Goal: Contribute content: Add original content to the website for others to see

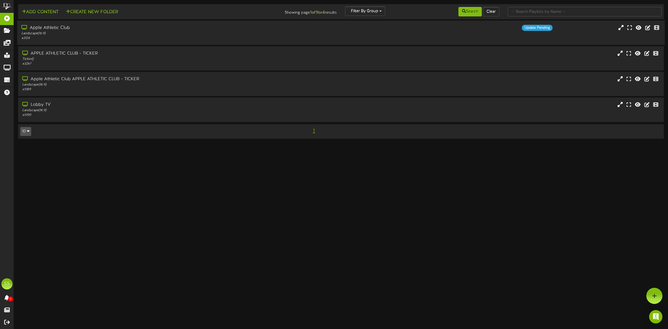
click at [128, 35] on div "Landscape ( 16:9 )" at bounding box center [152, 33] width 262 height 5
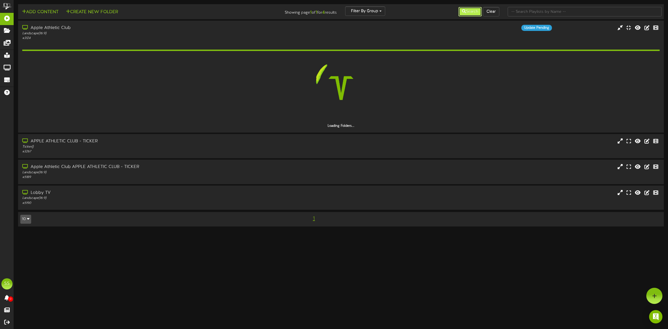
click at [462, 13] on icon at bounding box center [464, 11] width 4 height 4
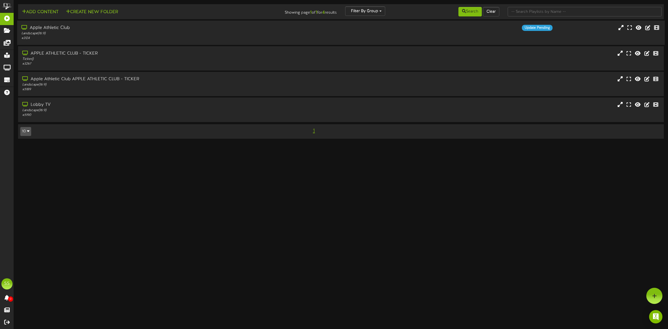
click at [102, 38] on div "# 3124" at bounding box center [152, 38] width 262 height 5
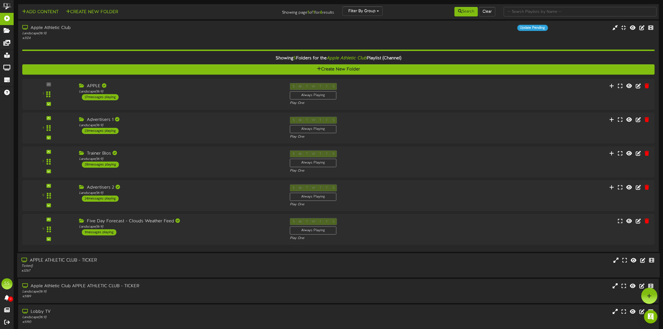
click at [208, 135] on div "4 ( 16:9" at bounding box center [338, 128] width 632 height 23
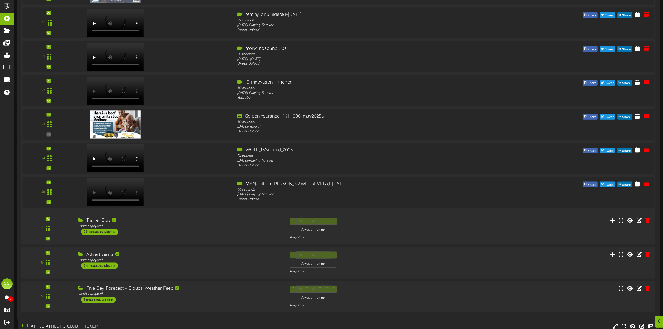
scroll to position [801, 0]
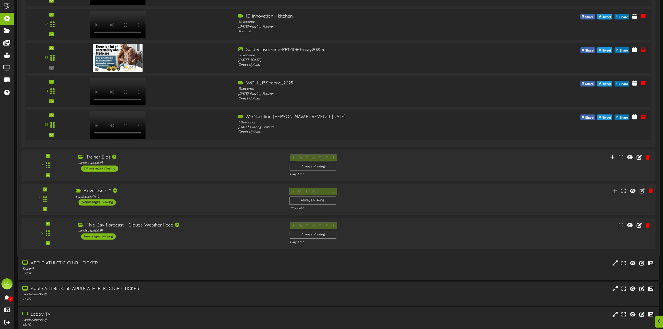
click at [213, 200] on div "Advertisers 2 Landscape ( 16:9 ) 24 messages playing" at bounding box center [179, 197] width 214 height 18
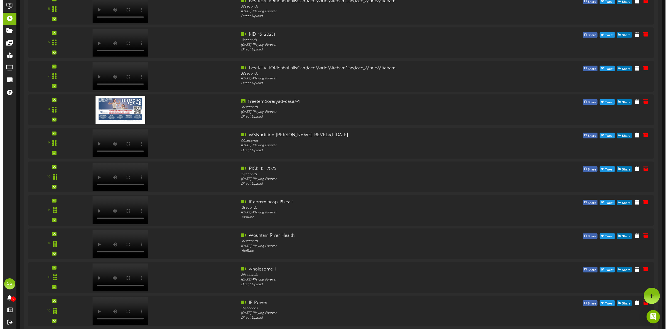
scroll to position [0, 0]
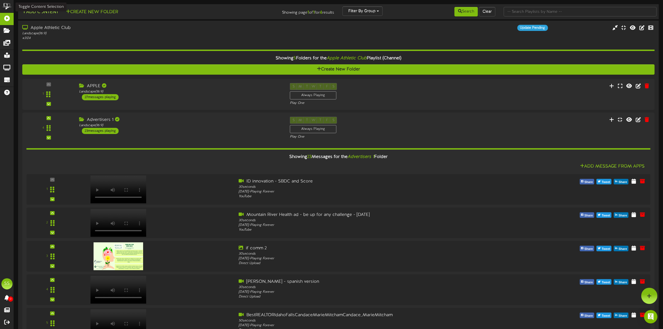
click at [50, 14] on button "Add Content" at bounding box center [40, 12] width 40 height 7
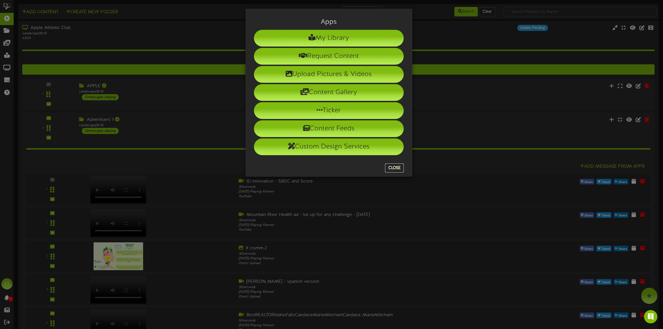
click at [394, 170] on button "Close" at bounding box center [394, 167] width 19 height 9
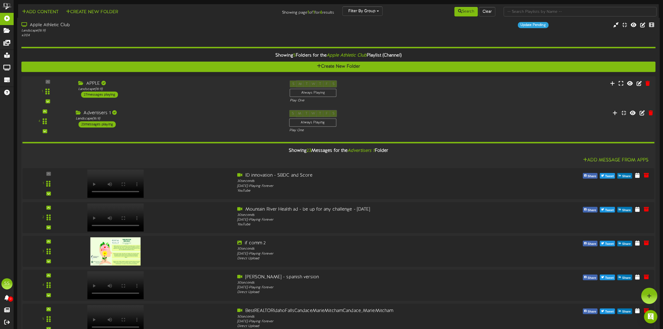
click at [173, 126] on div "Advertisers 1 Landscape ( 16:9 ) 23 messages playing" at bounding box center [179, 119] width 214 height 18
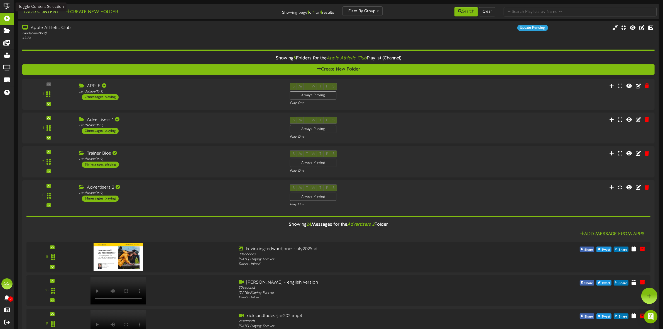
click at [52, 12] on button "Add Content" at bounding box center [40, 12] width 40 height 7
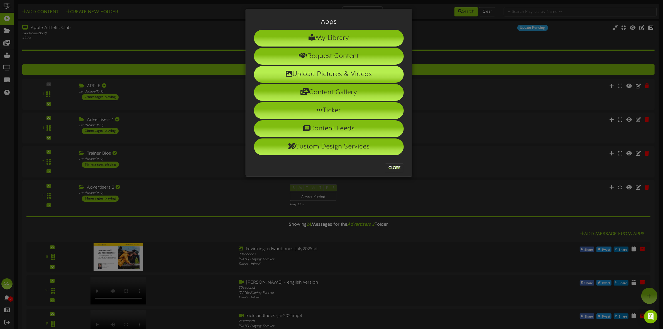
click at [339, 75] on li "Upload Pictures & Videos" at bounding box center [329, 74] width 150 height 17
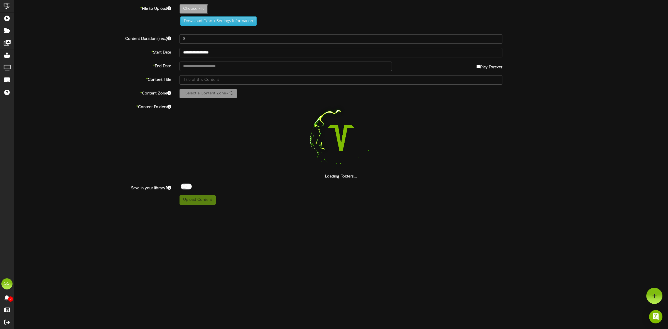
type input "**********"
type input "wrightphysicaltherapy-30secpromo-sept2025"
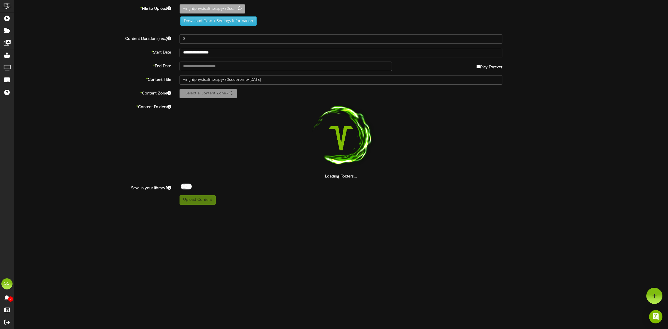
click at [188, 187] on div at bounding box center [186, 187] width 11 height 6
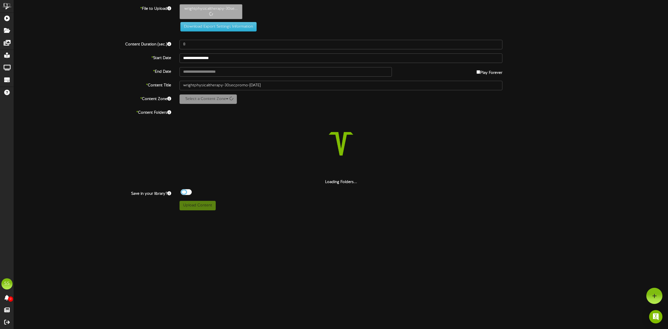
type input "30"
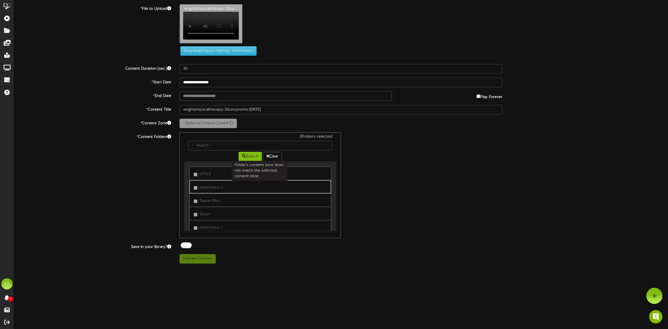
click at [211, 190] on span "Advertisers 2" at bounding box center [211, 187] width 24 height 4
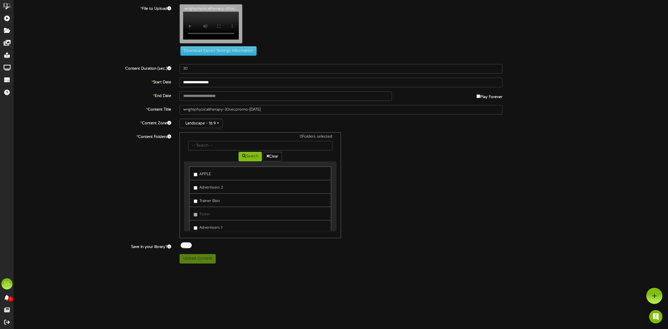
click at [210, 190] on label "Advertisers 2" at bounding box center [208, 187] width 29 height 8
click at [197, 263] on button "Upload Content" at bounding box center [198, 258] width 36 height 9
type input "**********"
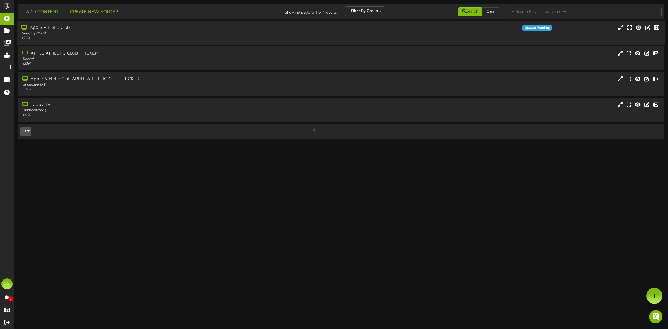
click at [87, 29] on div "Apple Athletic Club" at bounding box center [152, 28] width 262 height 6
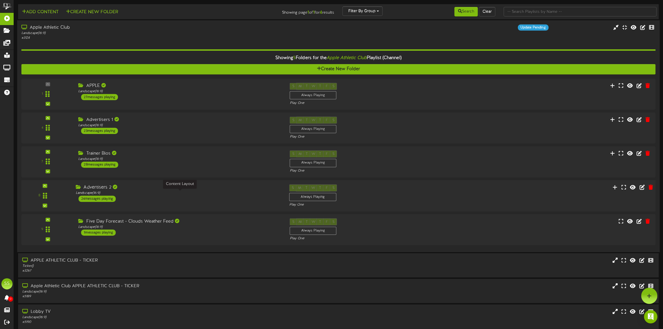
click at [176, 192] on div "Landscape ( 16:9 )" at bounding box center [178, 193] width 205 height 5
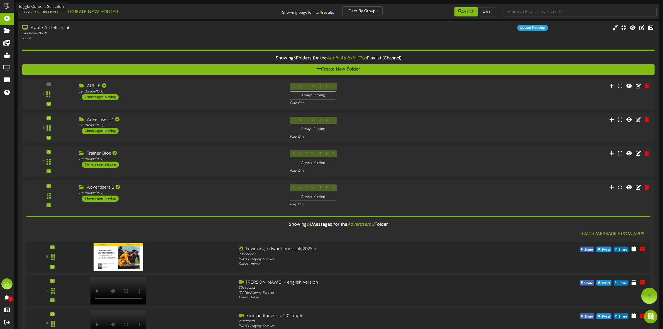
click at [49, 12] on button "Add Content" at bounding box center [40, 12] width 40 height 7
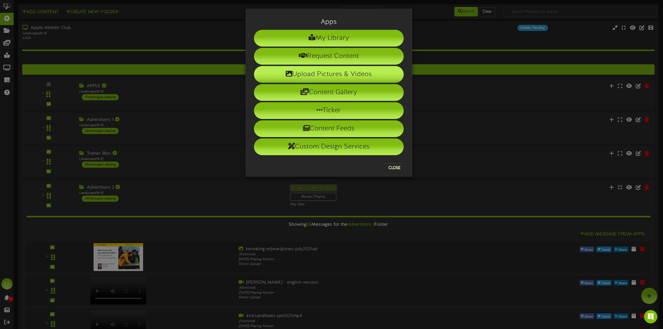
click at [311, 77] on li "Upload Pictures & Videos" at bounding box center [329, 74] width 150 height 17
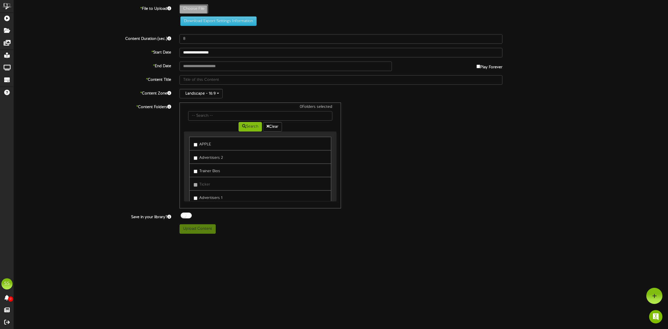
type input "**********"
type input "wrightphysicaltherapy-30secpromo-sept2025"
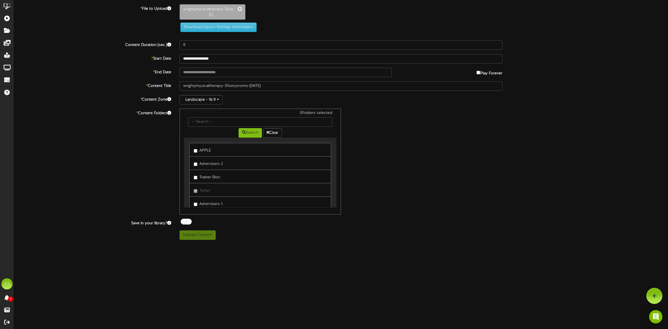
click at [208, 162] on label "Advertisers 2" at bounding box center [208, 163] width 29 height 8
type input "30"
click at [189, 223] on div at bounding box center [186, 221] width 11 height 6
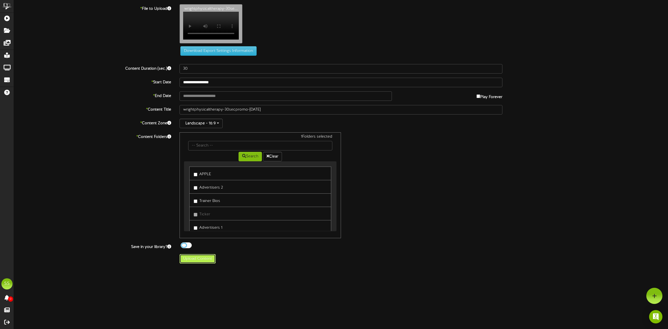
click at [199, 263] on button "Upload Content" at bounding box center [198, 258] width 36 height 9
type input "**********"
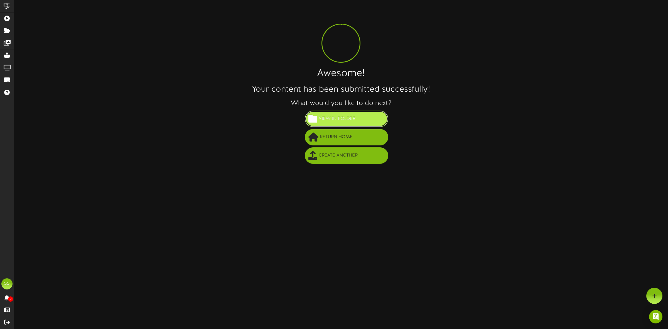
click at [353, 118] on span "View in Folder" at bounding box center [337, 118] width 40 height 9
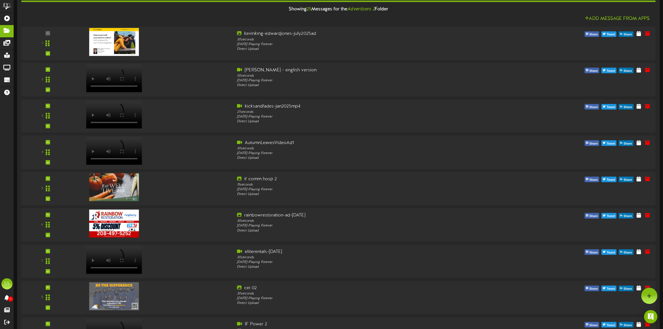
scroll to position [6, 0]
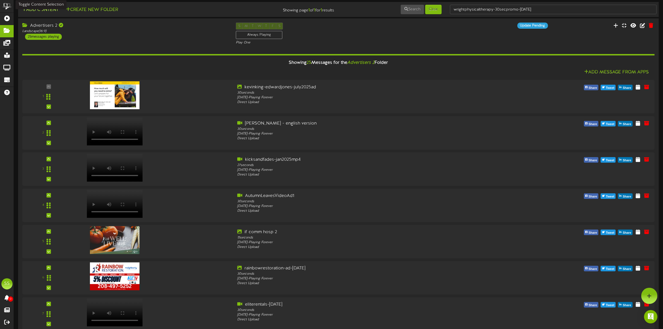
click at [52, 10] on button "Add Content" at bounding box center [40, 9] width 40 height 7
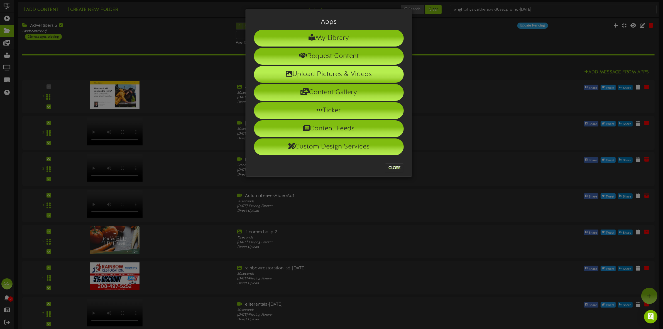
click at [331, 70] on li "Upload Pictures & Videos" at bounding box center [329, 74] width 150 height 17
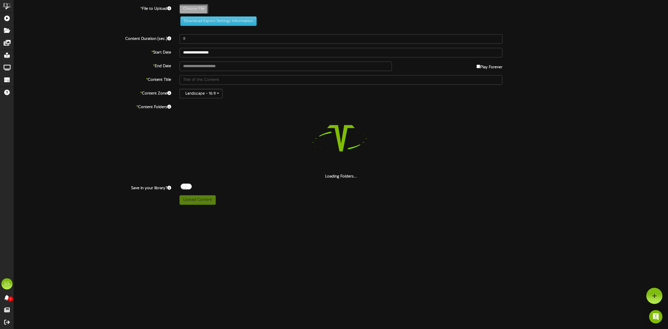
type input "**********"
type input "wrightphysicaltherapy-30secpromo-sept2025"
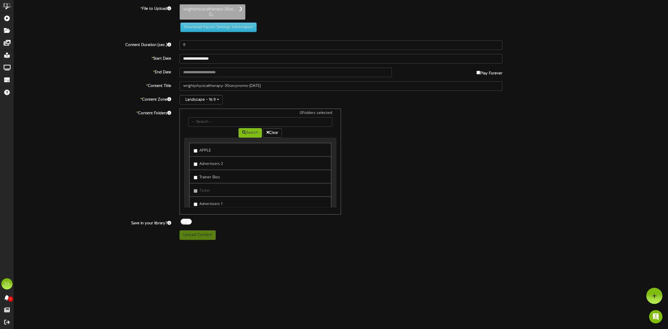
click at [209, 164] on label "Advertisers 2" at bounding box center [208, 163] width 29 height 8
click at [187, 223] on div at bounding box center [186, 222] width 11 height 6
type input "30"
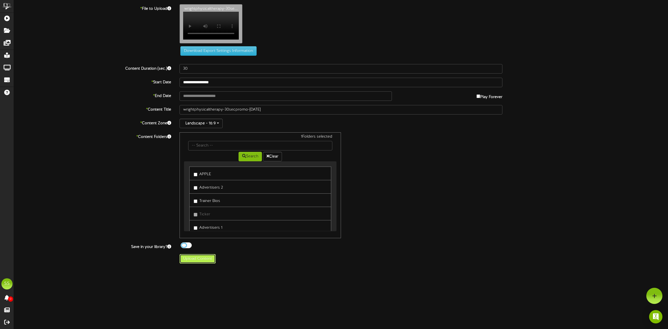
click at [204, 263] on button "Upload Content" at bounding box center [198, 258] width 36 height 9
type input "**********"
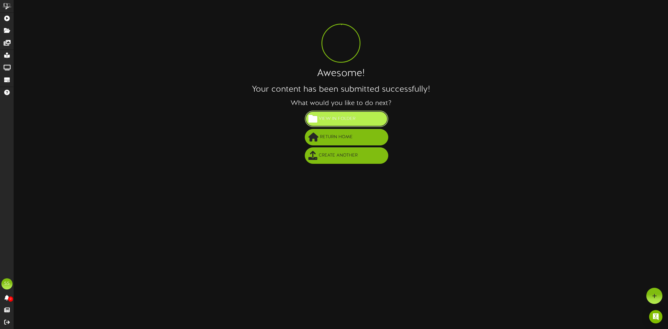
click at [357, 116] on button "View in Folder" at bounding box center [347, 119] width 84 height 16
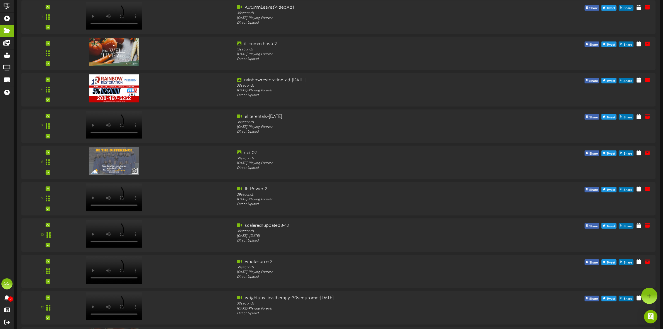
scroll to position [147, 0]
